Goal: Transaction & Acquisition: Purchase product/service

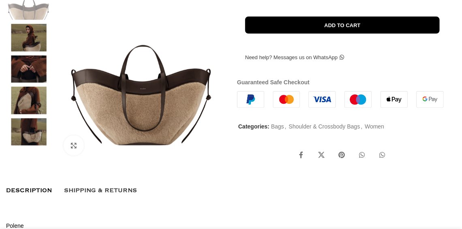
click at [35, 114] on img at bounding box center [28, 101] width 49 height 28
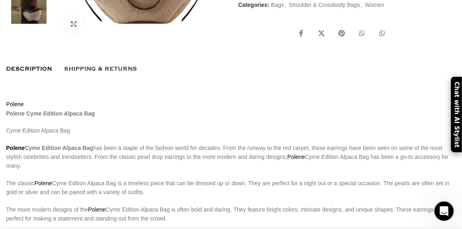
scroll to position [0, 102]
